Goal: Check status: Check status

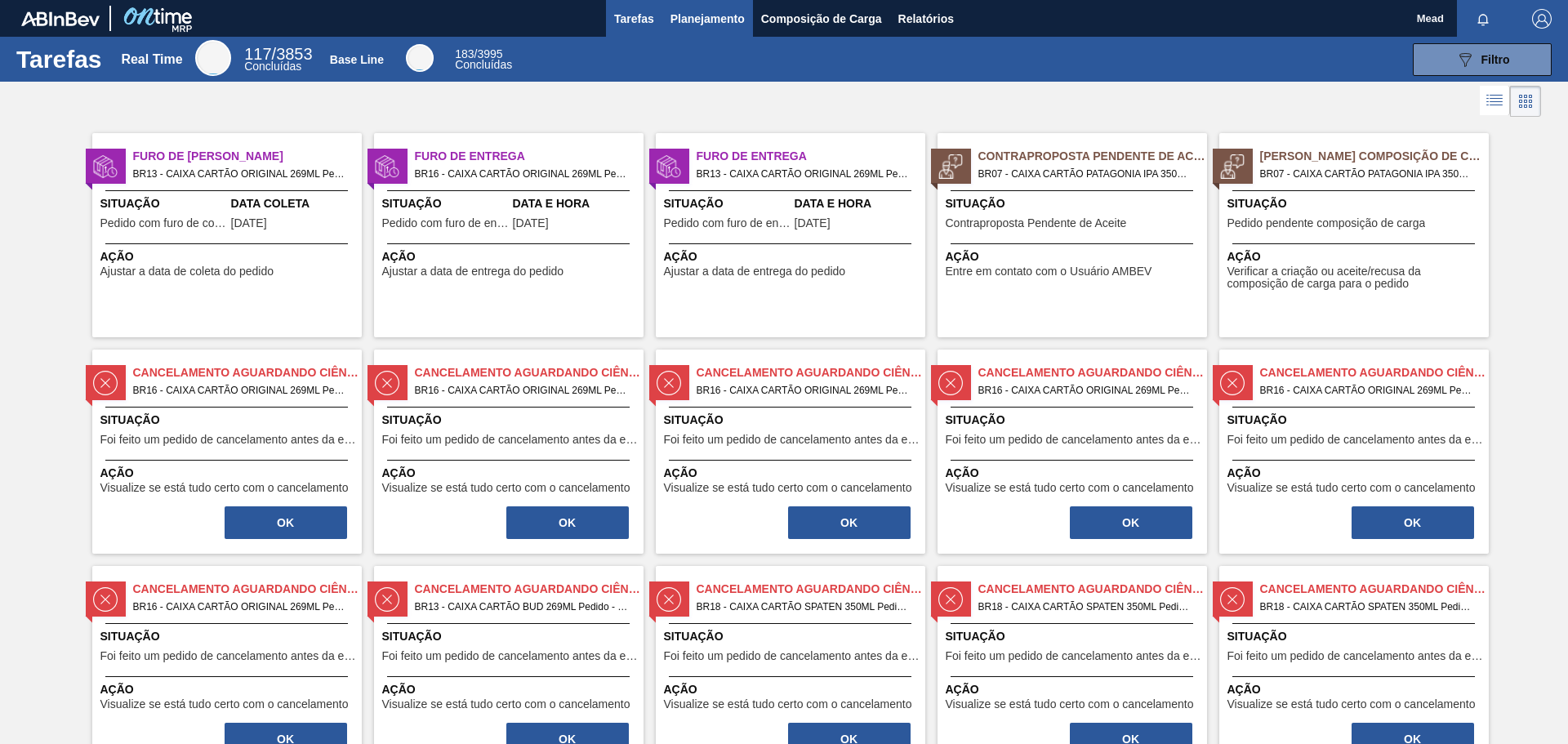
click at [697, 18] on span "Planejamento" at bounding box center [707, 19] width 75 height 20
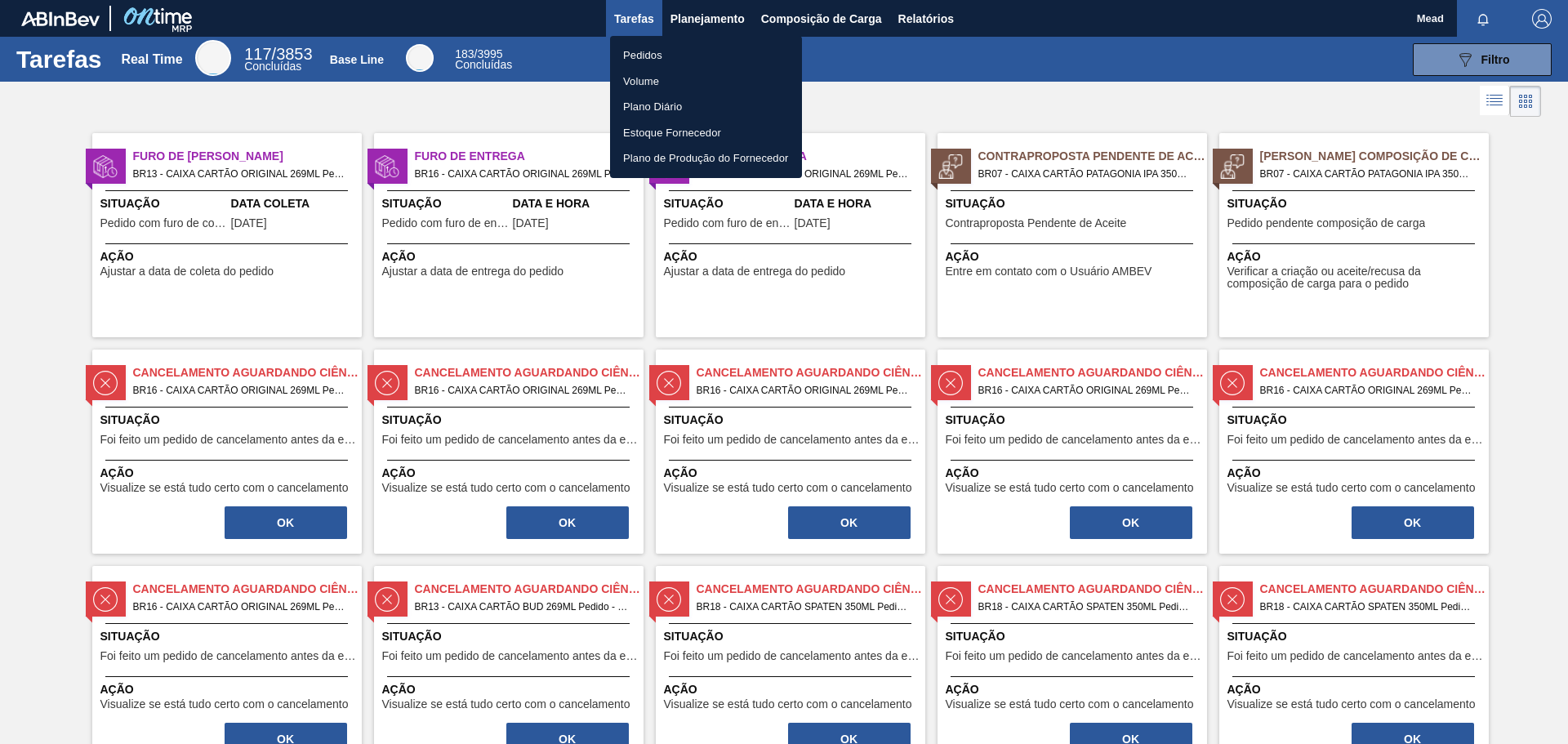
click at [645, 53] on li "Pedidos" at bounding box center [707, 55] width 192 height 26
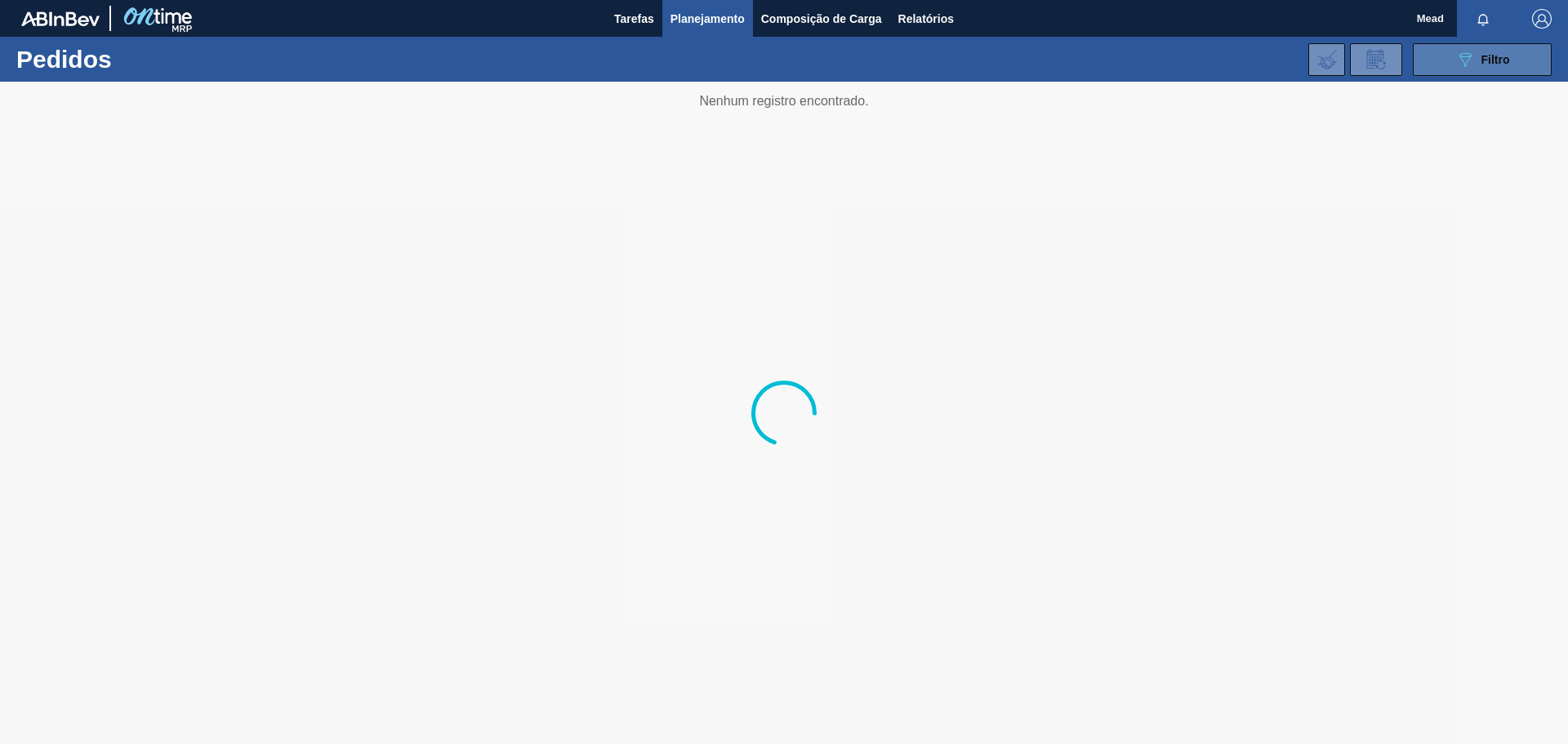
click at [1453, 61] on button "089F7B8B-B2A5-4AFE-B5C0-19BA573D28AC Filtro" at bounding box center [1483, 60] width 139 height 33
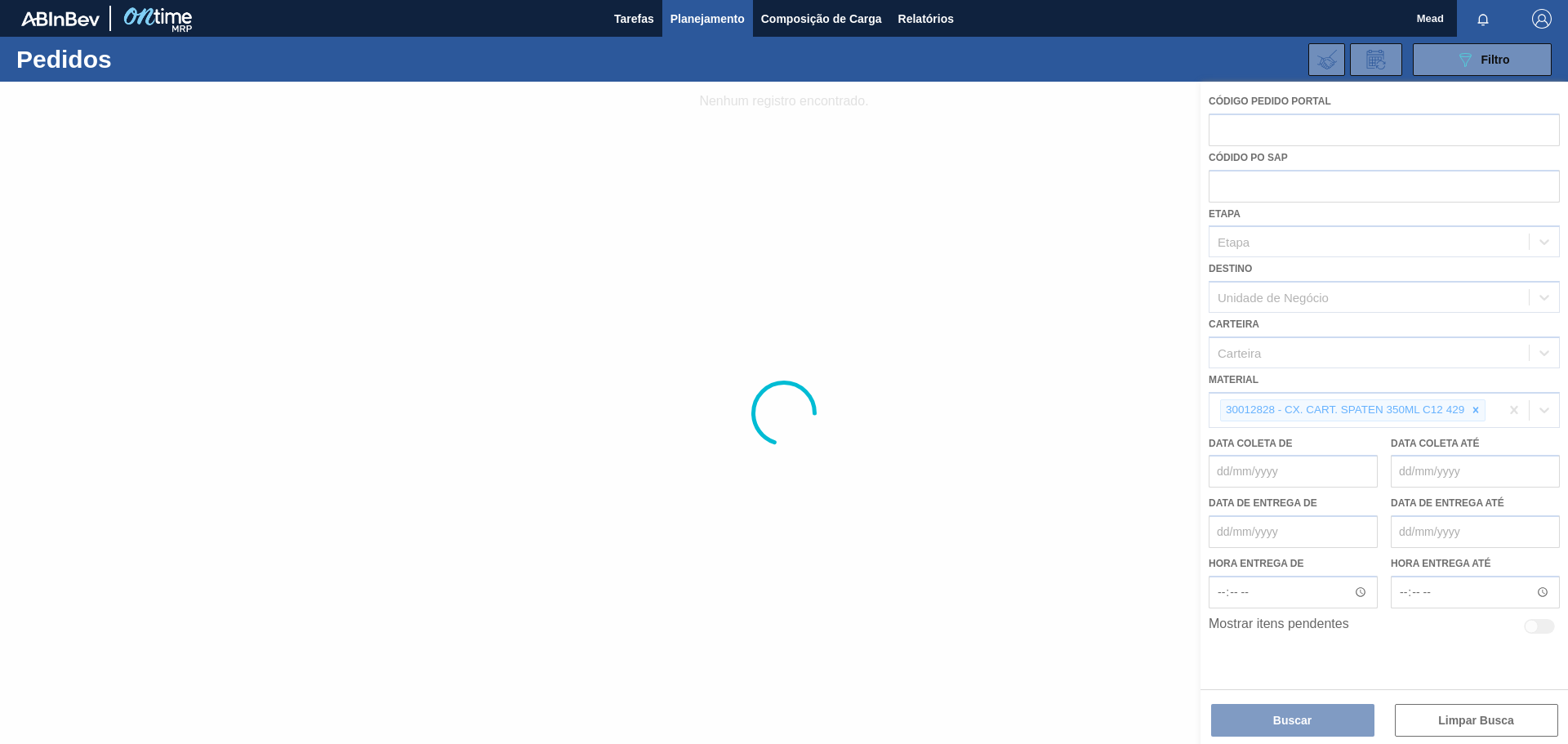
click at [1272, 132] on div at bounding box center [784, 413] width 1568 height 662
click at [1271, 132] on div at bounding box center [784, 413] width 1568 height 662
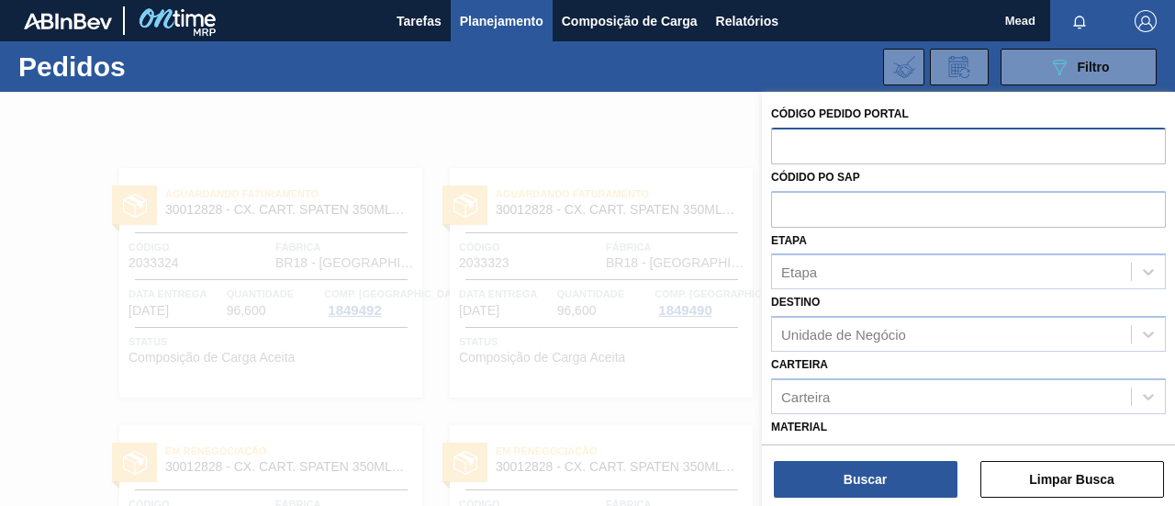
click at [828, 129] on input "text" at bounding box center [968, 145] width 395 height 35
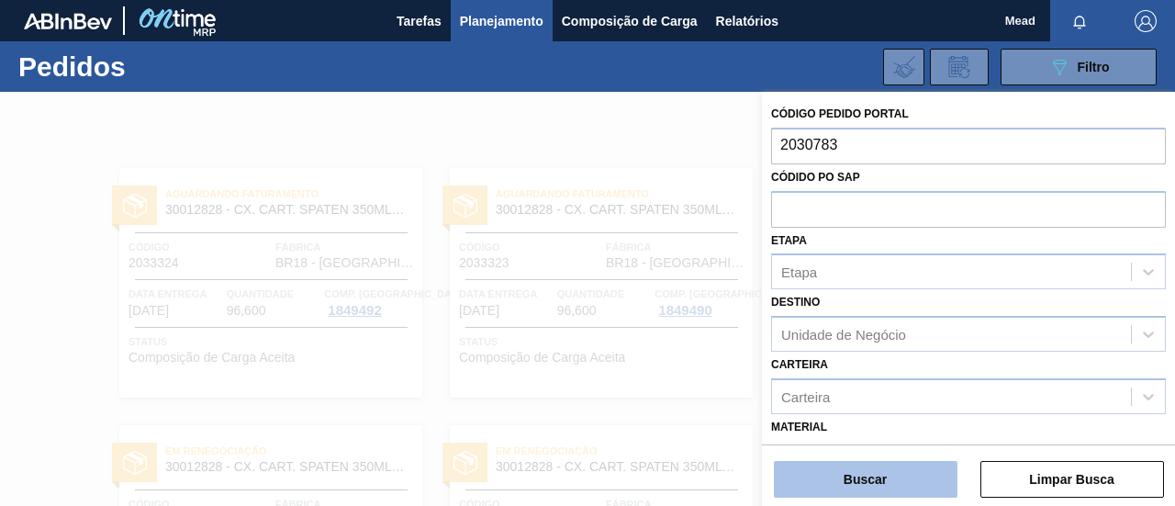
type input "2030783"
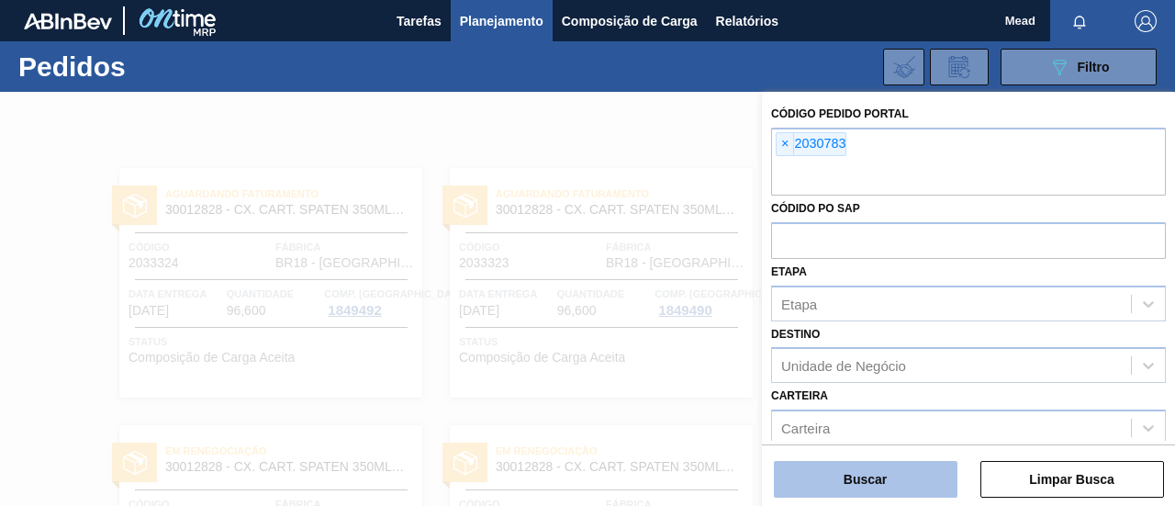
click at [865, 482] on button "Buscar" at bounding box center [866, 479] width 184 height 37
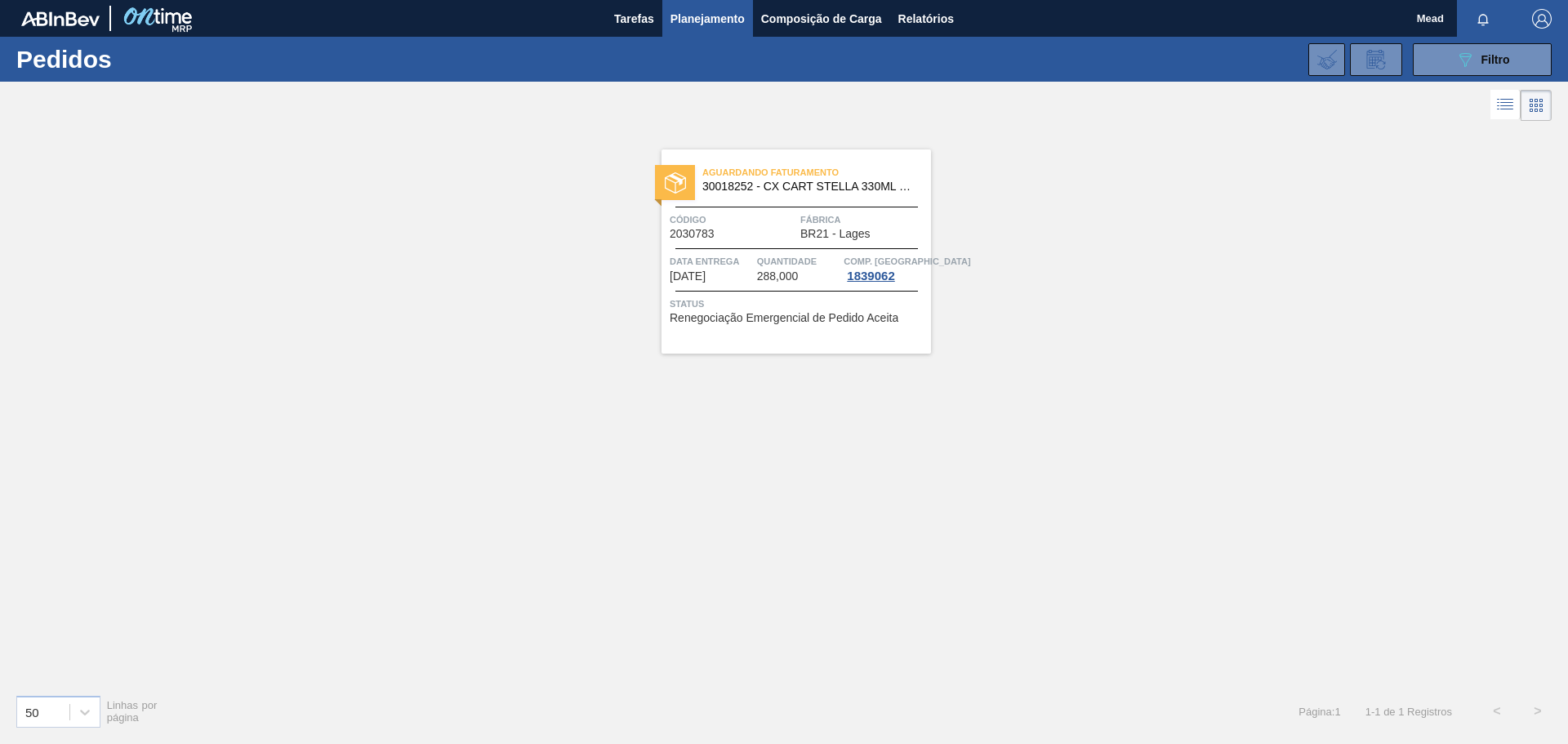
click at [804, 252] on div "Aguardando Faturamento 30018252 - CX CART STELLA 330ML C6 429 298G Código 20307…" at bounding box center [796, 251] width 270 height 204
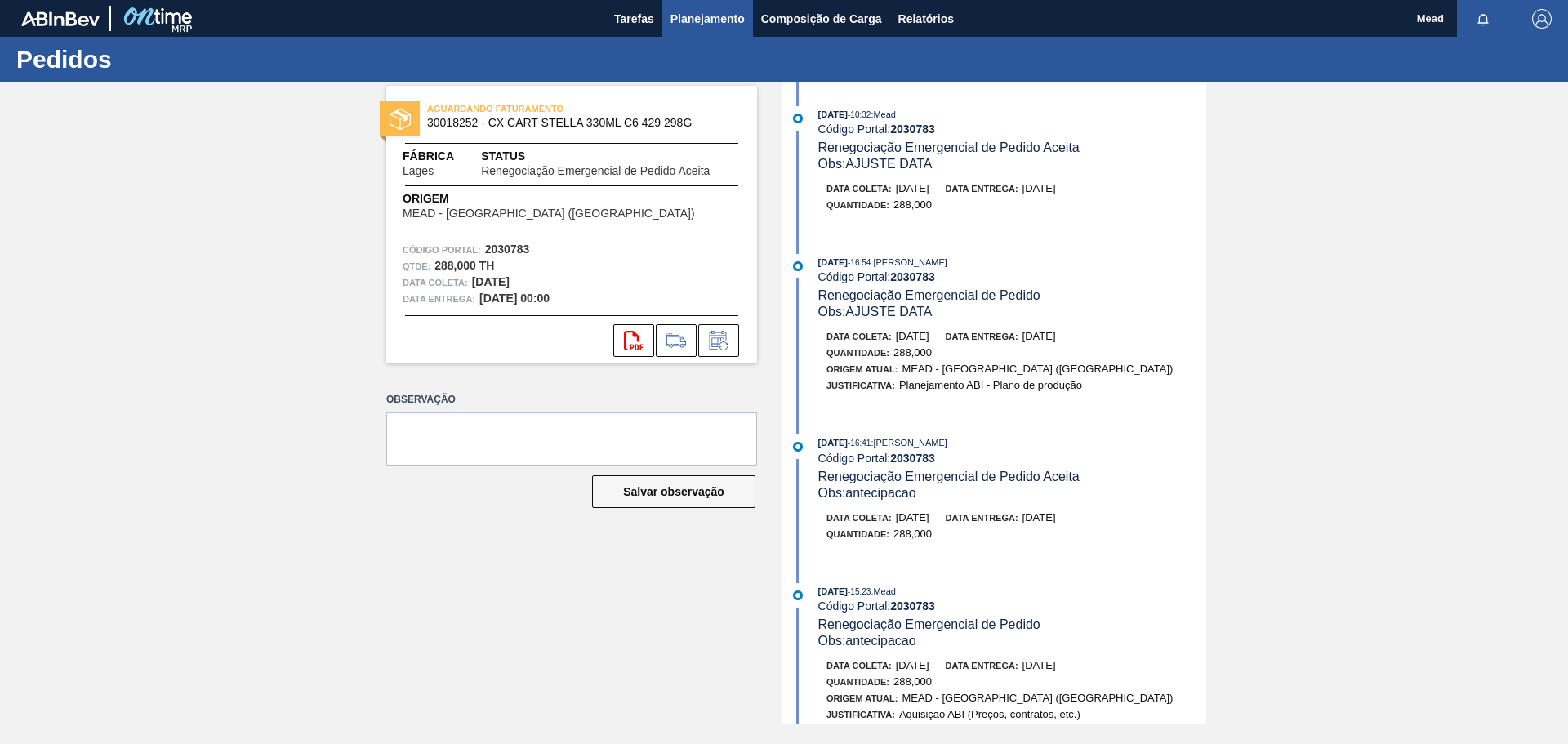
click at [695, 15] on span "Planejamento" at bounding box center [707, 19] width 75 height 20
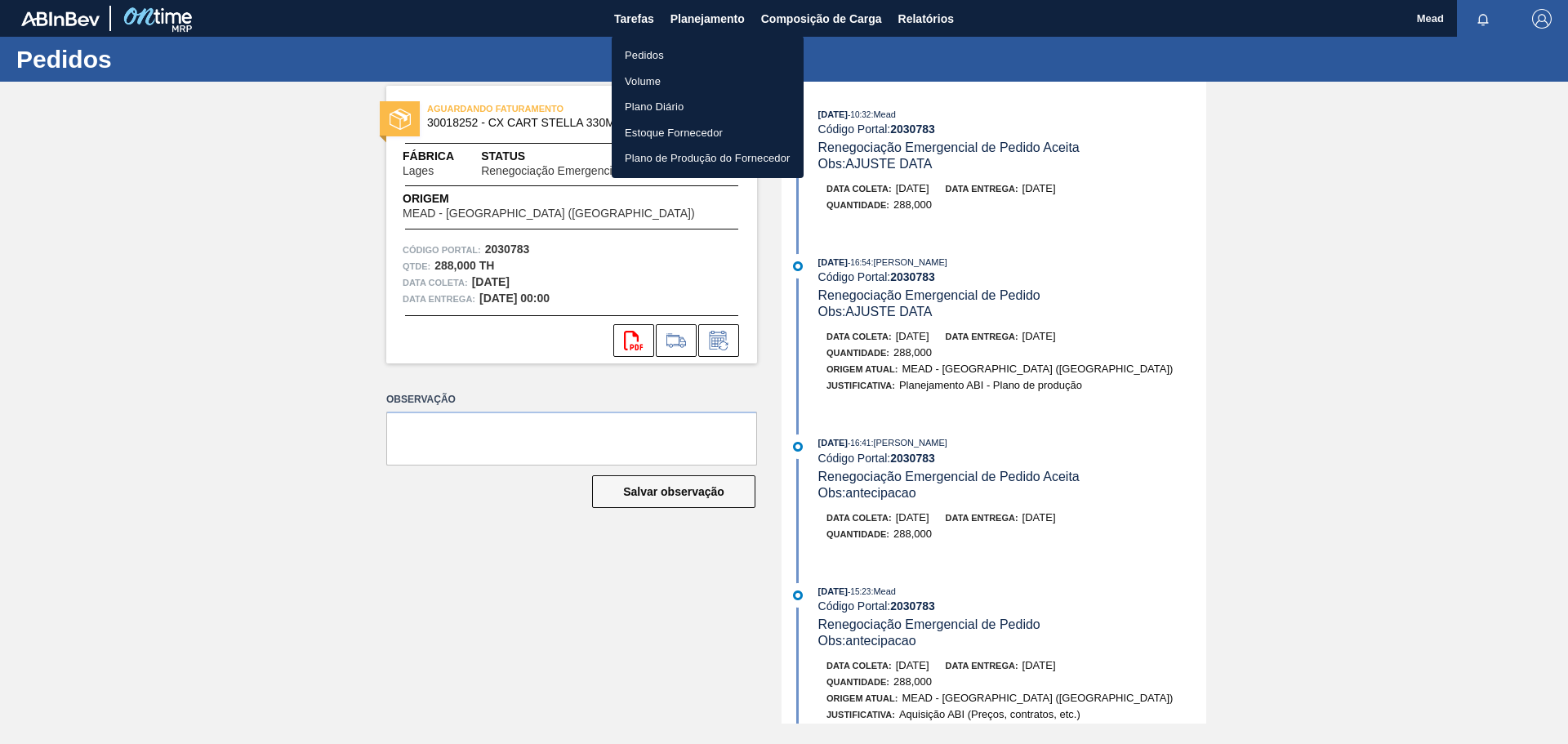
click at [647, 51] on li "Pedidos" at bounding box center [707, 55] width 192 height 26
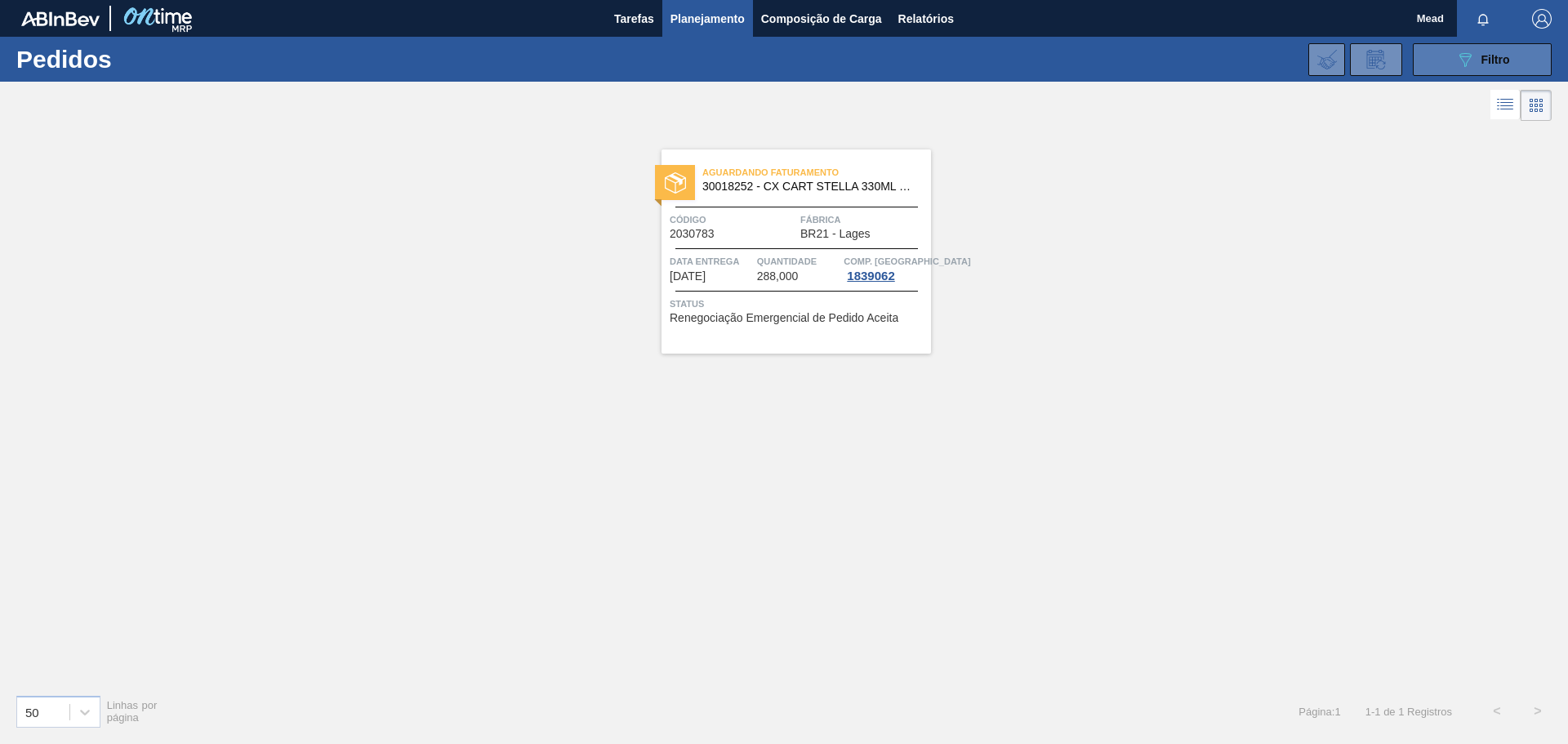
click at [1459, 53] on icon "089F7B8B-B2A5-4AFE-B5C0-19BA573D28AC" at bounding box center [1465, 60] width 20 height 20
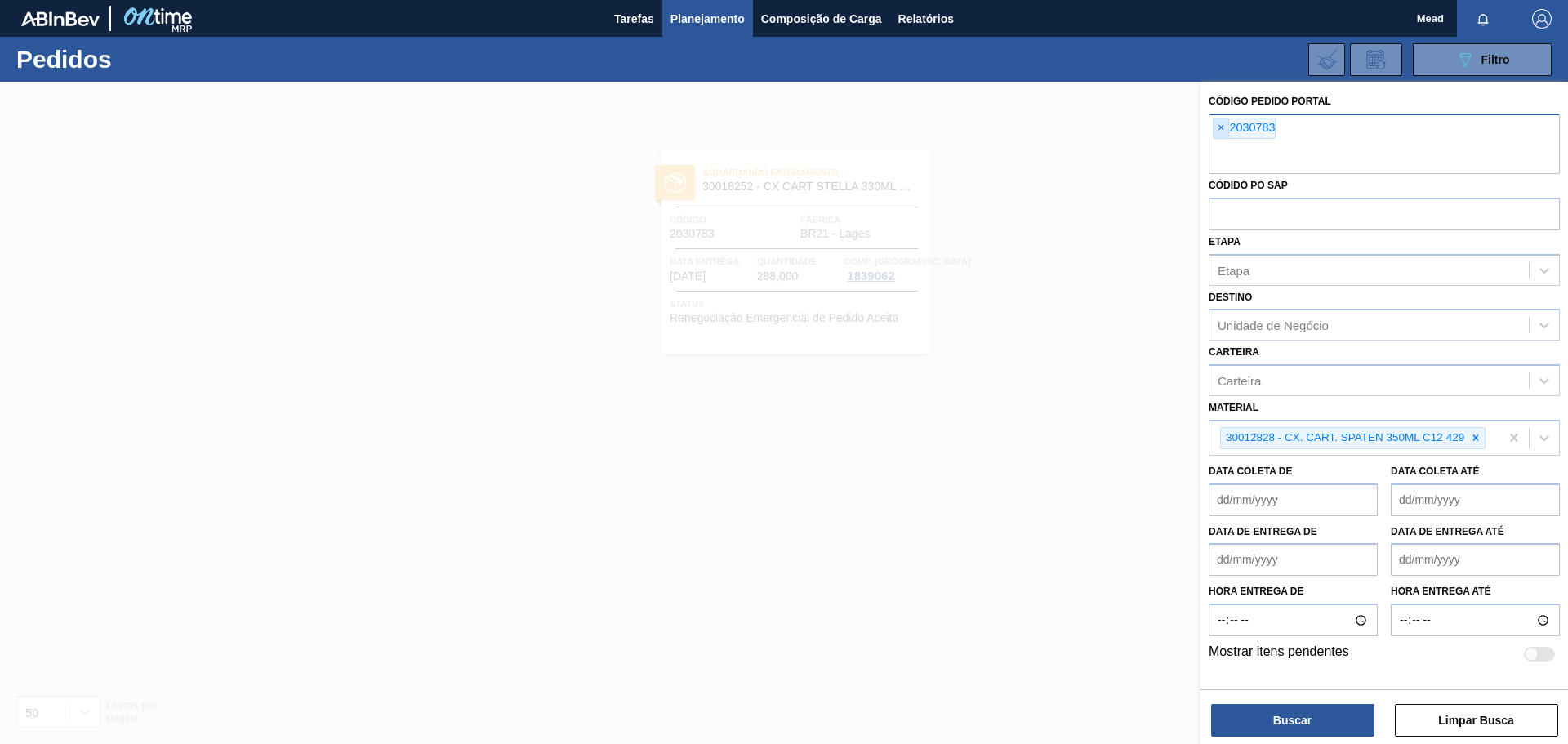
click at [1222, 130] on span "×" at bounding box center [1221, 128] width 15 height 20
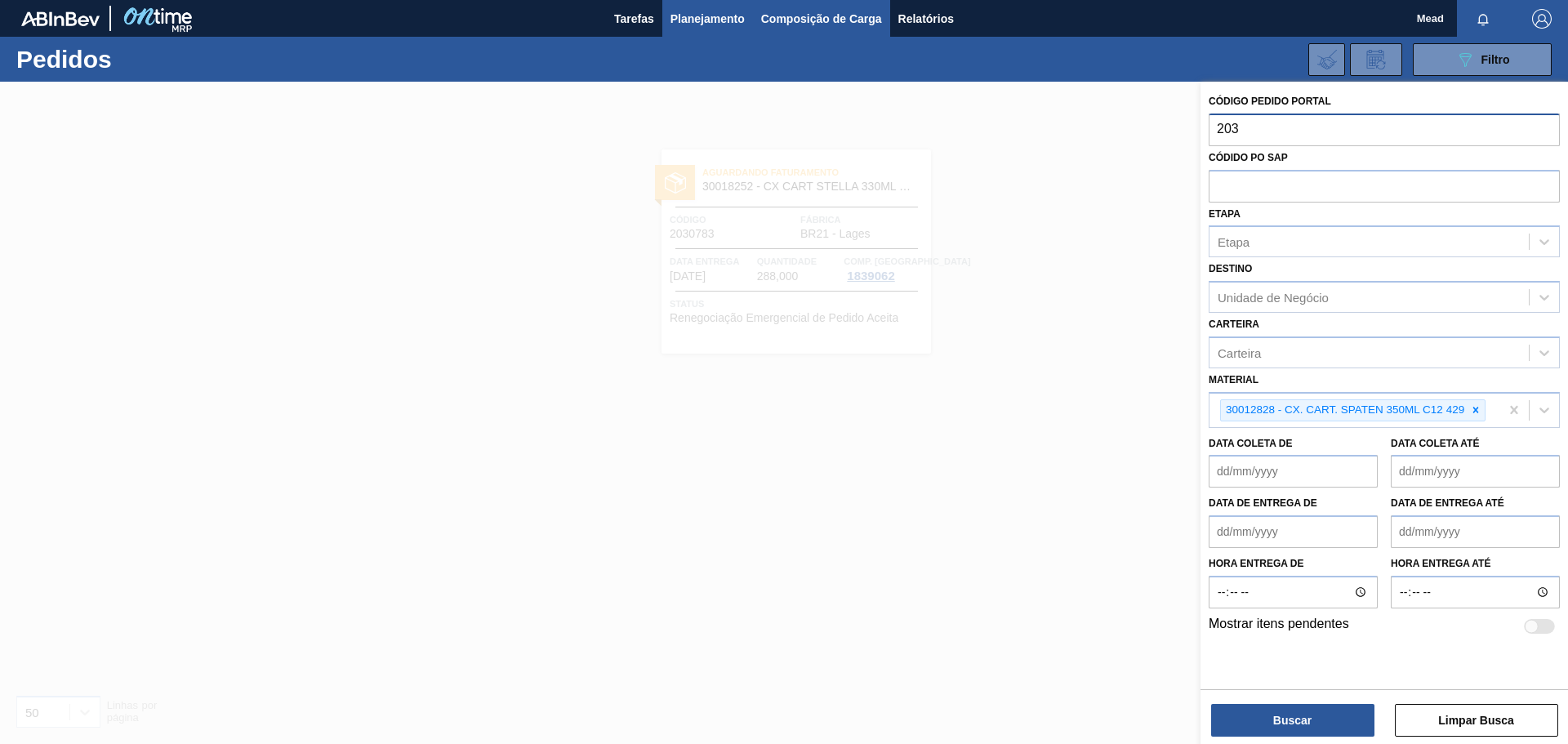
type input "203"
